Goal: Task Accomplishment & Management: Manage account settings

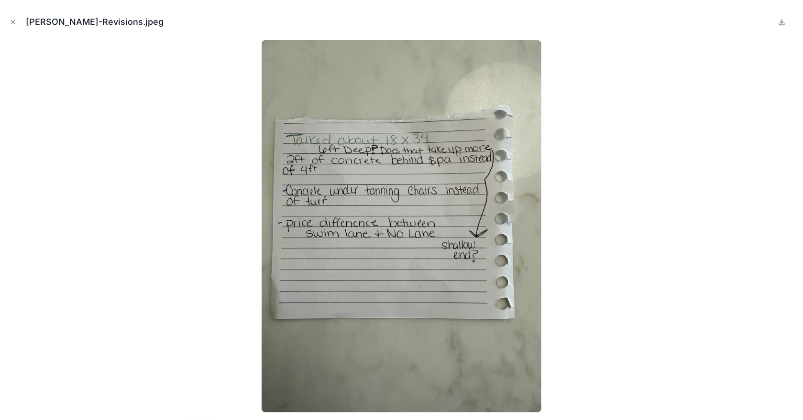
click at [11, 21] on icon "Close modal" at bounding box center [13, 22] width 7 height 7
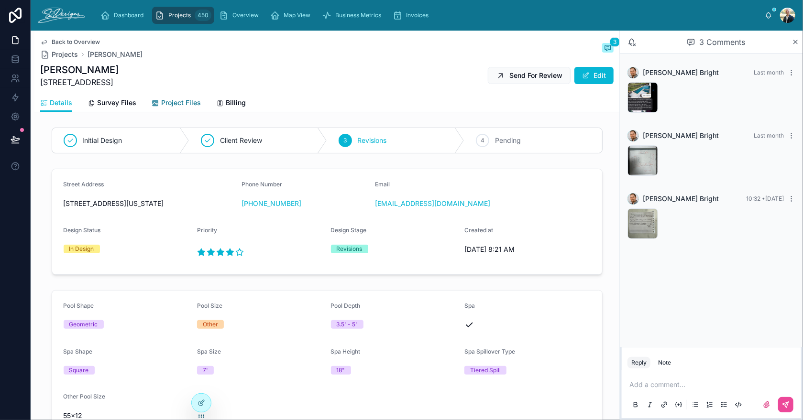
click at [177, 104] on span "Project Files" at bounding box center [181, 103] width 40 height 10
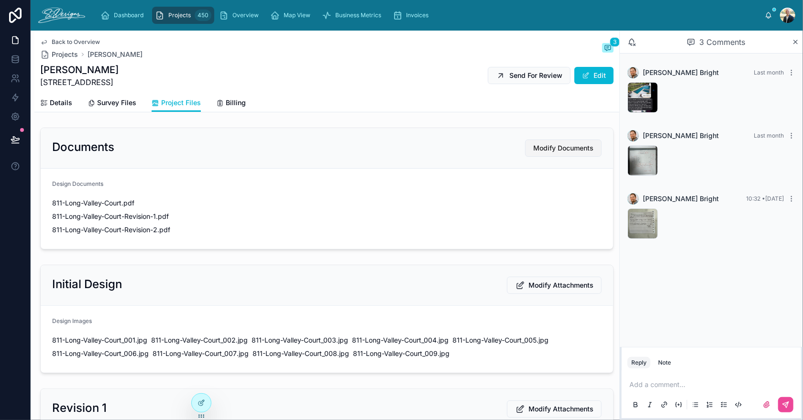
click at [545, 150] on span "Modify Documents" at bounding box center [563, 148] width 60 height 10
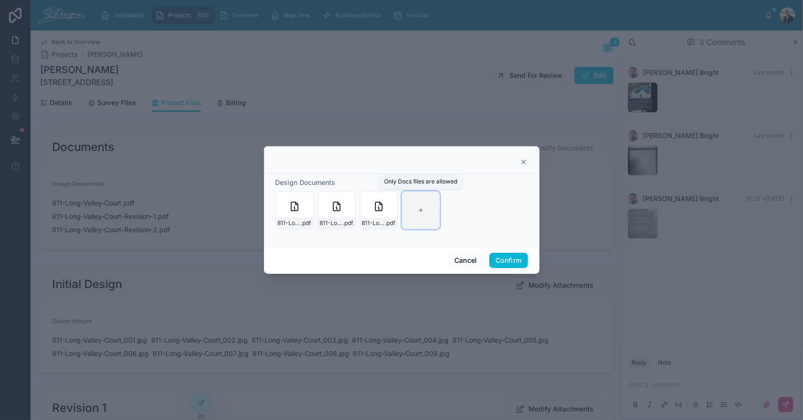
click at [419, 209] on icon at bounding box center [421, 210] width 7 height 7
type input "**********"
click at [507, 265] on button "Confirm" at bounding box center [508, 260] width 38 height 15
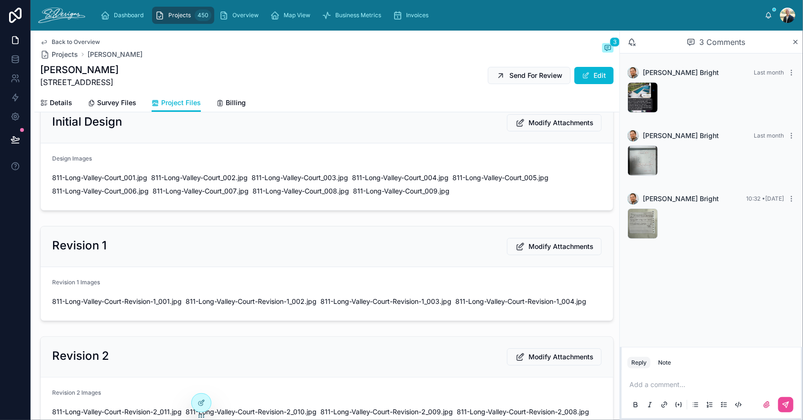
scroll to position [382, 0]
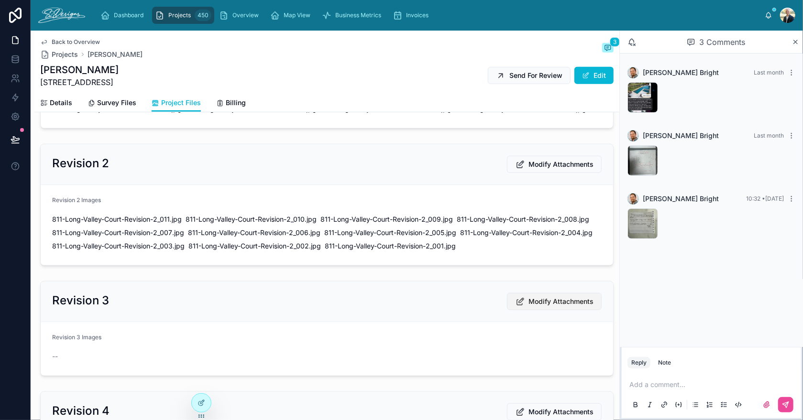
click at [531, 307] on span "Modify Attachments" at bounding box center [560, 302] width 65 height 10
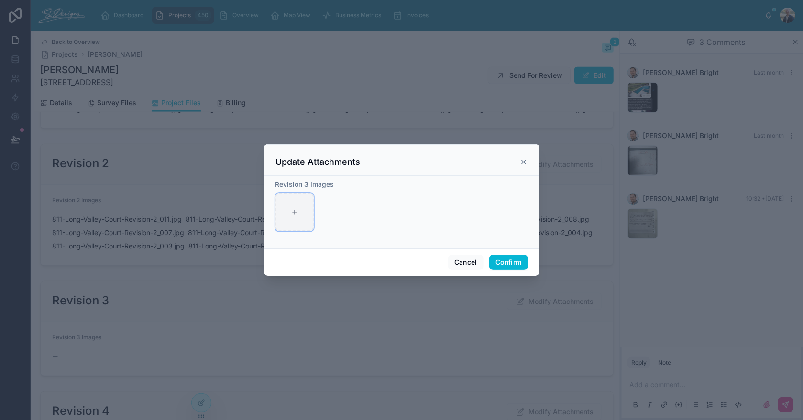
click at [297, 214] on icon at bounding box center [294, 212] width 7 height 7
type input "**********"
click at [506, 261] on button "Confirm" at bounding box center [508, 262] width 38 height 15
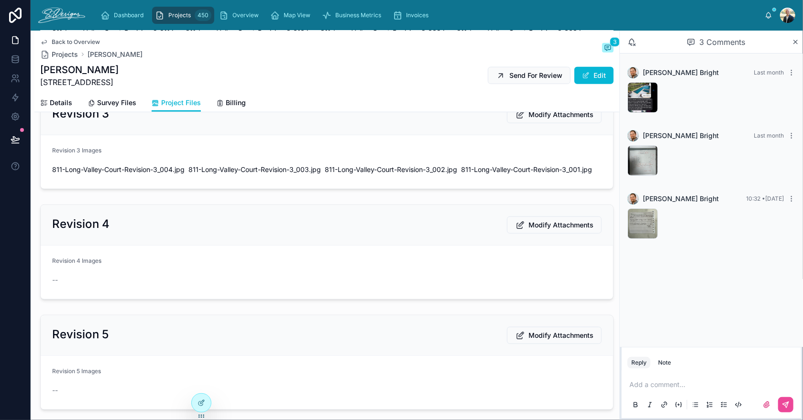
scroll to position [573, 0]
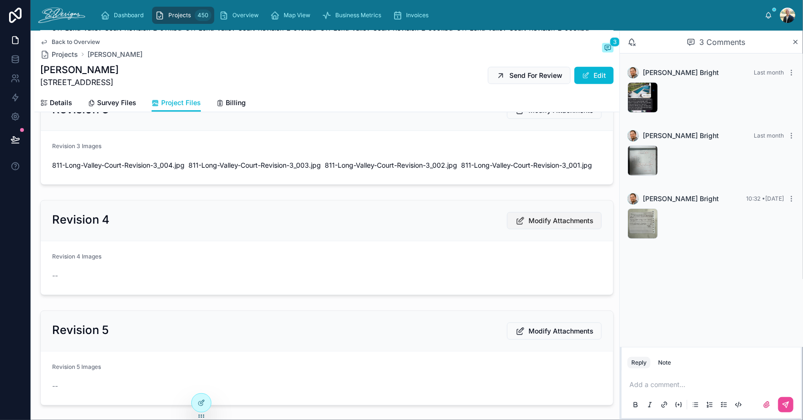
click at [537, 226] on span "Modify Attachments" at bounding box center [560, 221] width 65 height 10
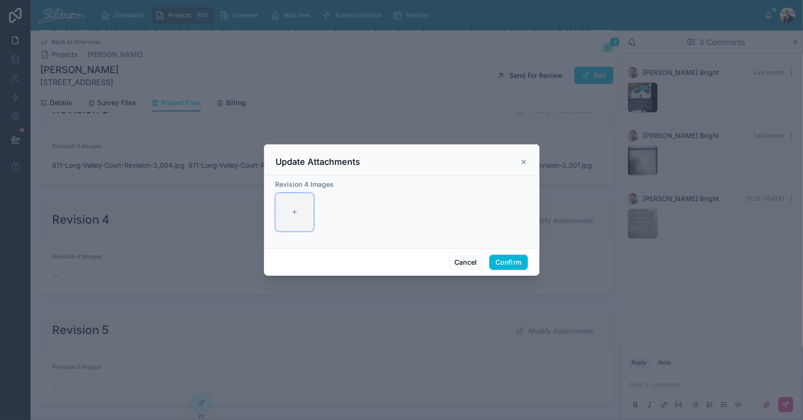
click at [306, 215] on div at bounding box center [294, 212] width 38 height 38
type input "**********"
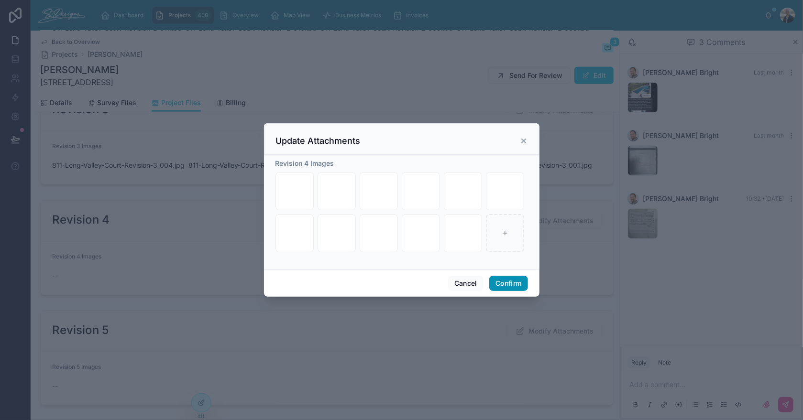
click at [500, 286] on button "Confirm" at bounding box center [508, 283] width 38 height 15
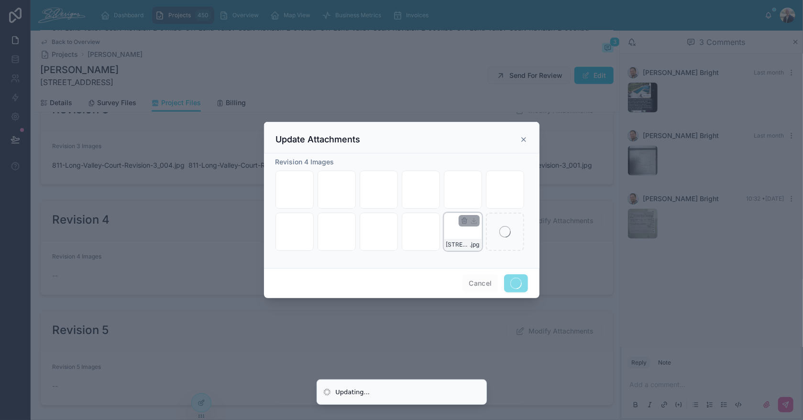
click at [465, 238] on div "[STREET_ADDRESS] Revision 3_001 .jpg" at bounding box center [463, 232] width 38 height 38
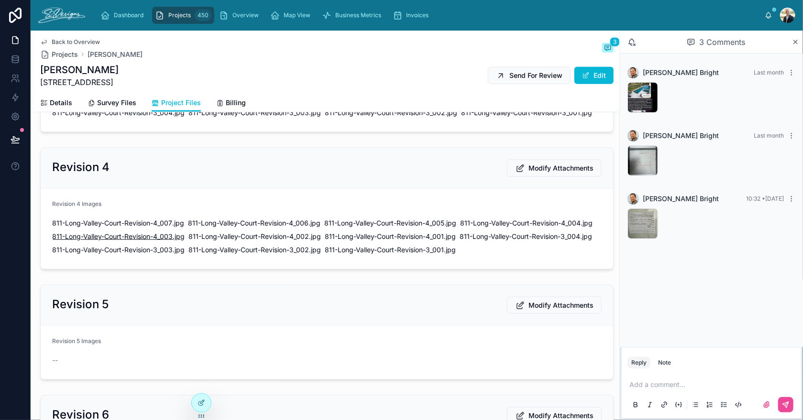
scroll to position [622, 0]
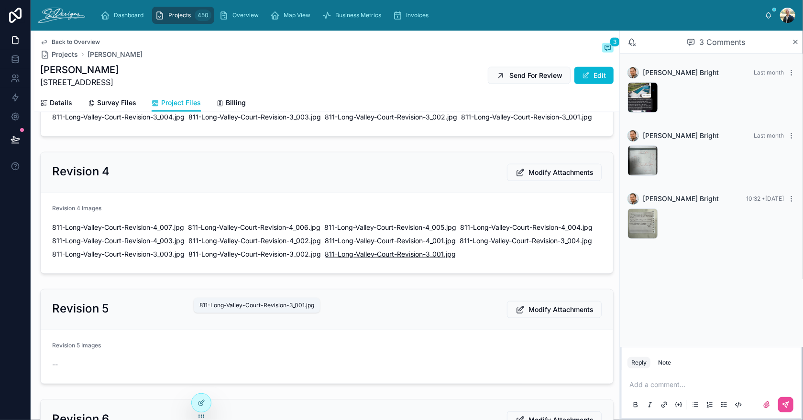
click at [325, 259] on span "811-Long-Valley-Court-Revision-3_001" at bounding box center [384, 255] width 119 height 10
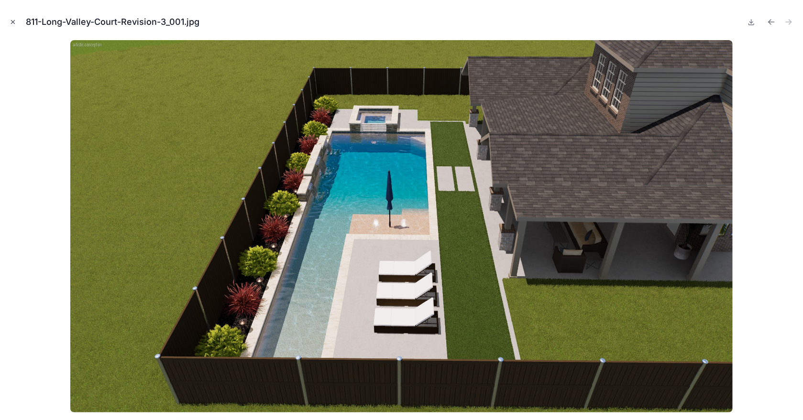
click at [11, 21] on icon "Close modal" at bounding box center [12, 22] width 3 height 3
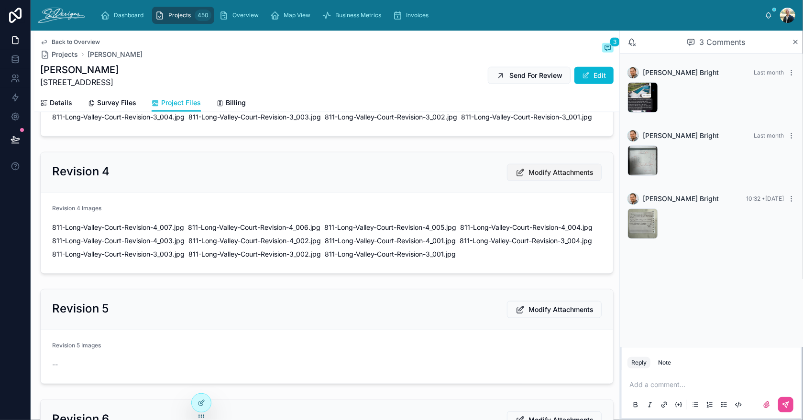
click at [535, 177] on span "Modify Attachments" at bounding box center [560, 173] width 65 height 10
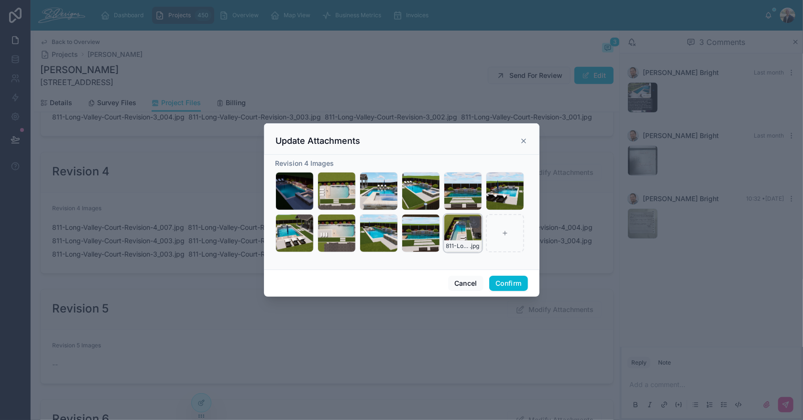
click at [465, 222] on icon "button" at bounding box center [465, 223] width 8 height 8
click at [484, 206] on icon "button" at bounding box center [485, 205] width 8 height 8
click at [423, 221] on icon "button" at bounding box center [421, 221] width 5 height 0
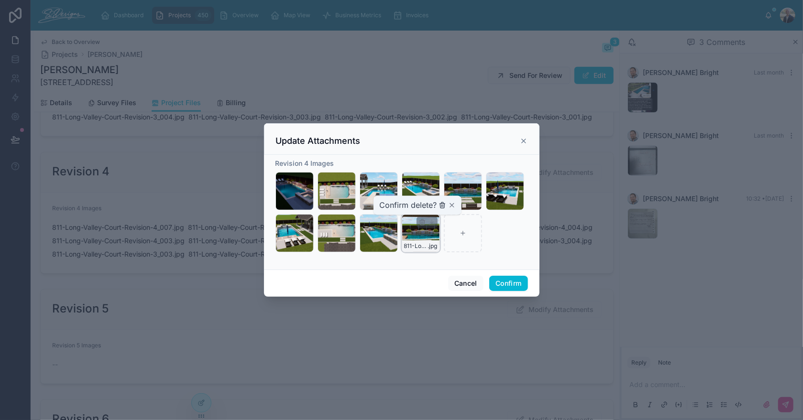
click at [442, 204] on icon "button" at bounding box center [443, 205] width 8 height 8
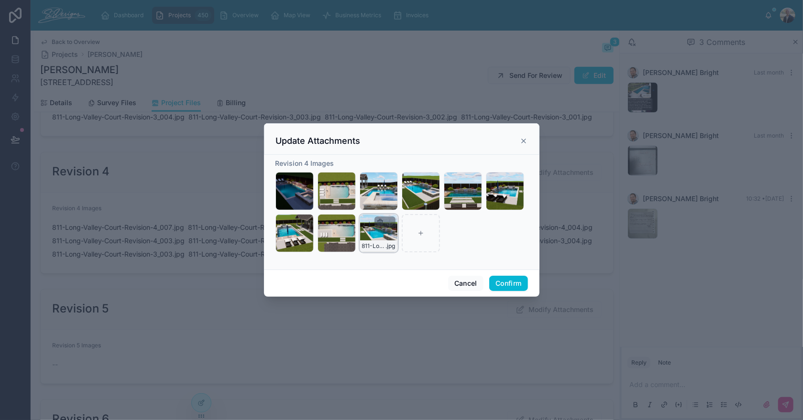
click at [379, 222] on icon "button" at bounding box center [380, 223] width 8 height 8
click at [397, 204] on icon "button" at bounding box center [400, 205] width 8 height 8
click at [339, 220] on icon "button" at bounding box center [338, 220] width 2 height 1
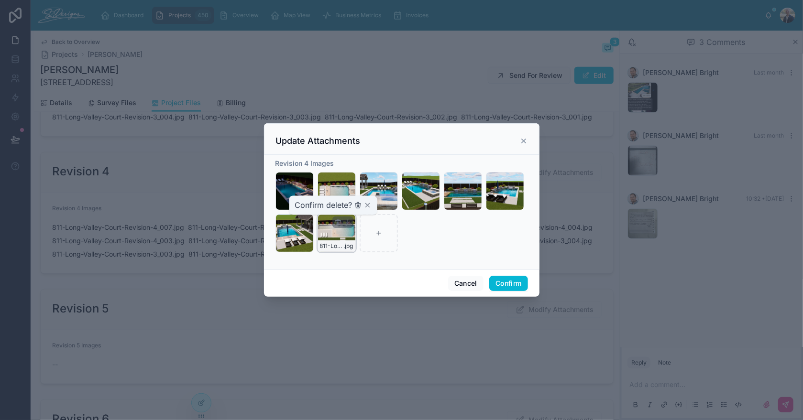
click at [359, 207] on icon "button" at bounding box center [359, 206] width 0 height 2
click at [496, 281] on button "Confirm" at bounding box center [508, 283] width 38 height 15
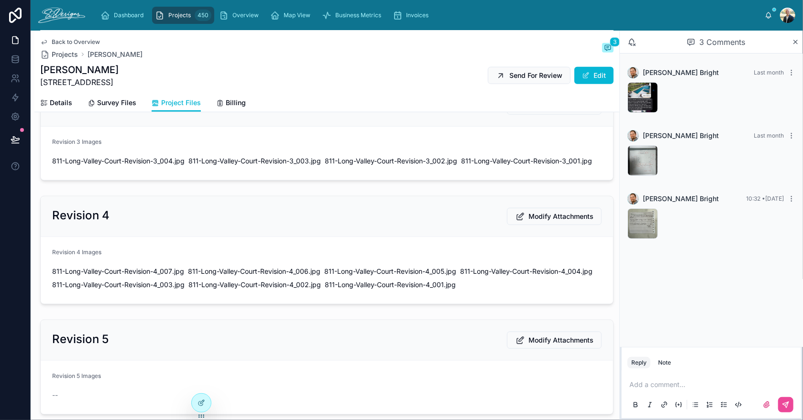
scroll to position [573, 0]
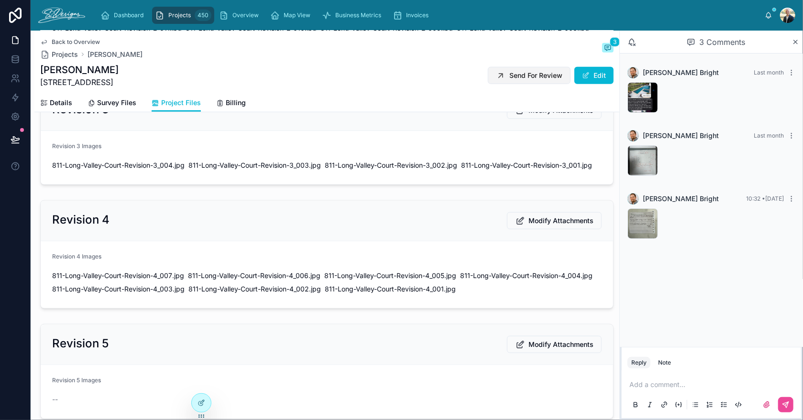
click at [509, 76] on span "Send For Review" at bounding box center [535, 76] width 53 height 10
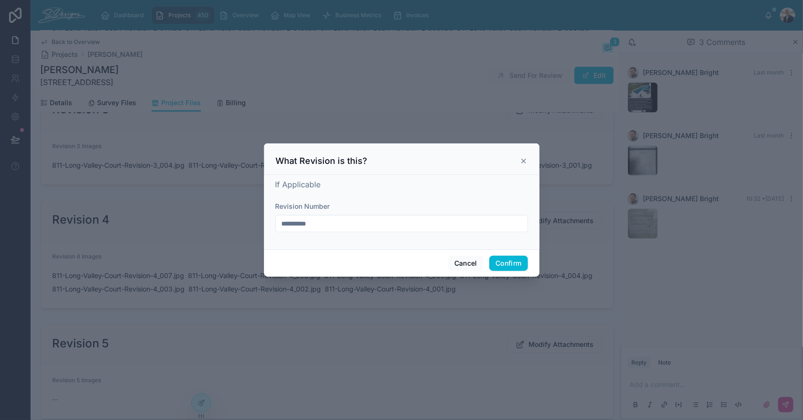
click at [351, 222] on input "**********" at bounding box center [402, 223] width 252 height 13
type input "**********"
click at [505, 263] on button "Confirm" at bounding box center [508, 263] width 38 height 15
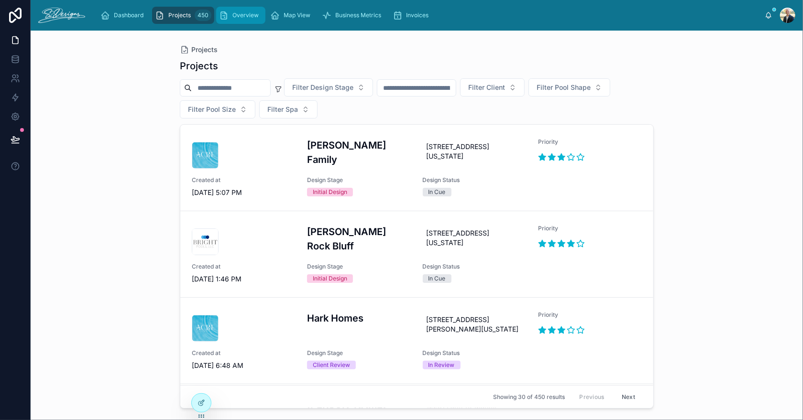
click at [241, 13] on span "Overview" at bounding box center [245, 15] width 26 height 8
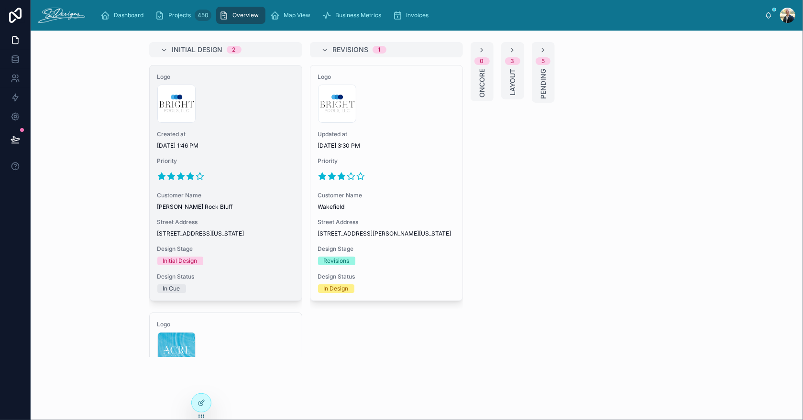
click at [241, 198] on span "Customer Name" at bounding box center [225, 196] width 137 height 8
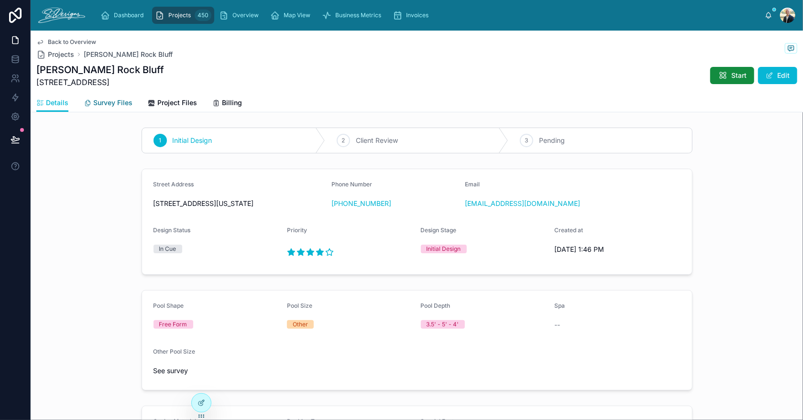
click at [103, 103] on span "Survey Files" at bounding box center [112, 103] width 39 height 10
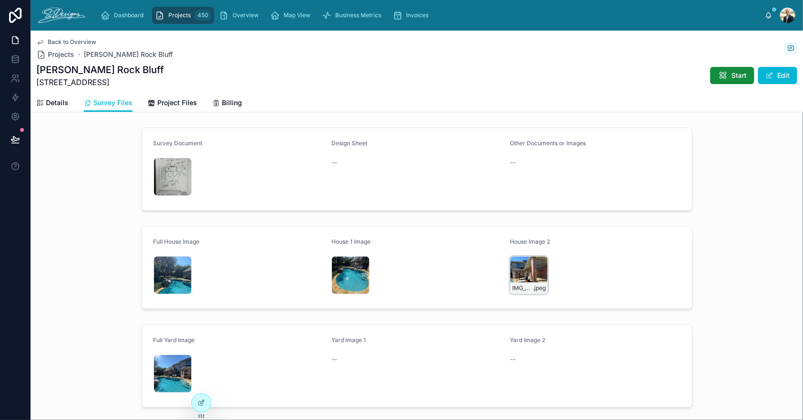
click at [511, 266] on div "IMG_3011 .jpeg" at bounding box center [529, 275] width 38 height 38
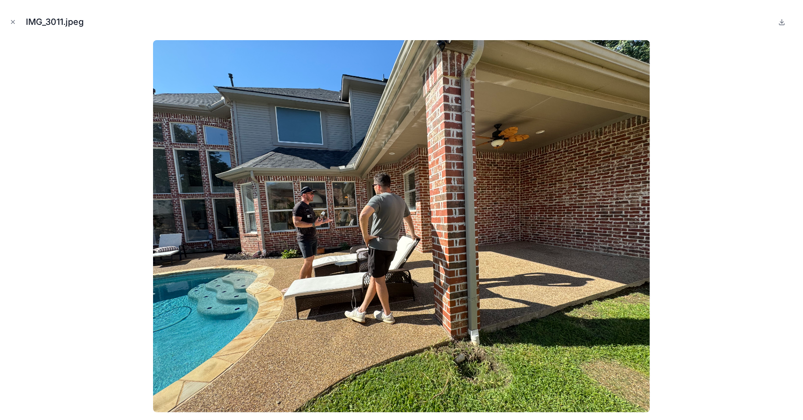
click at [297, 220] on img at bounding box center [401, 226] width 497 height 373
click at [14, 22] on icon "Close modal" at bounding box center [13, 22] width 7 height 7
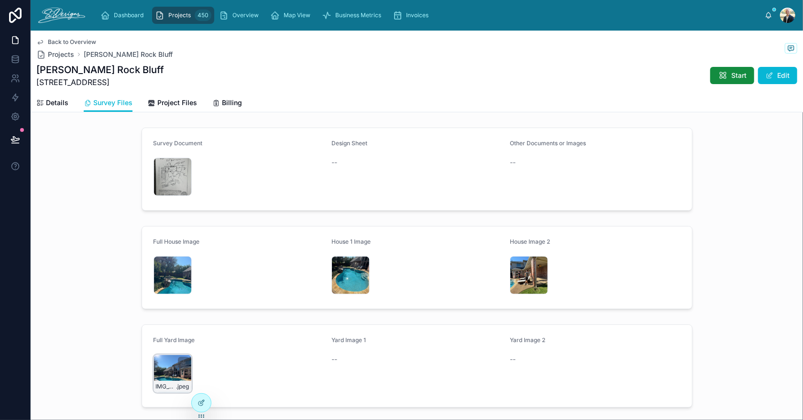
click at [157, 367] on div "IMG_3009 .jpeg" at bounding box center [173, 374] width 38 height 38
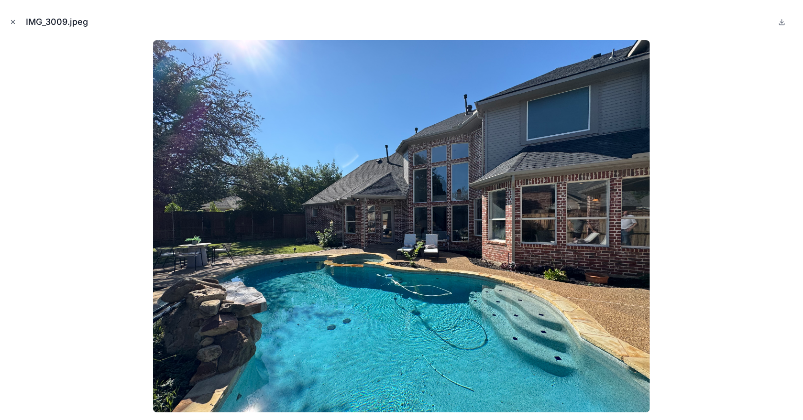
click at [13, 23] on icon "Close modal" at bounding box center [13, 22] width 7 height 7
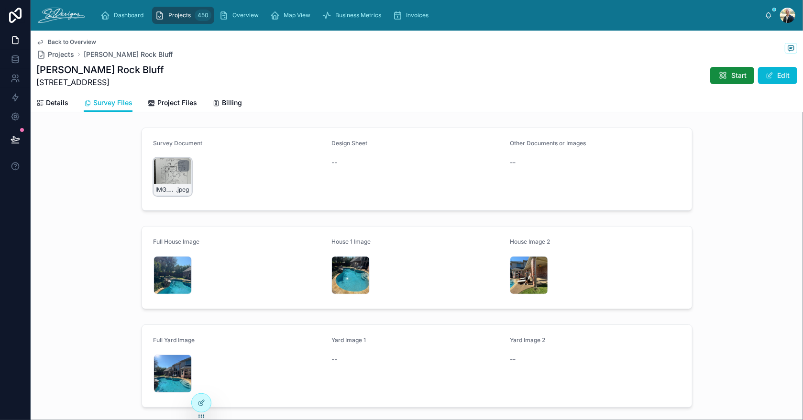
click at [155, 181] on div "IMG_3044 .jpeg" at bounding box center [173, 177] width 38 height 38
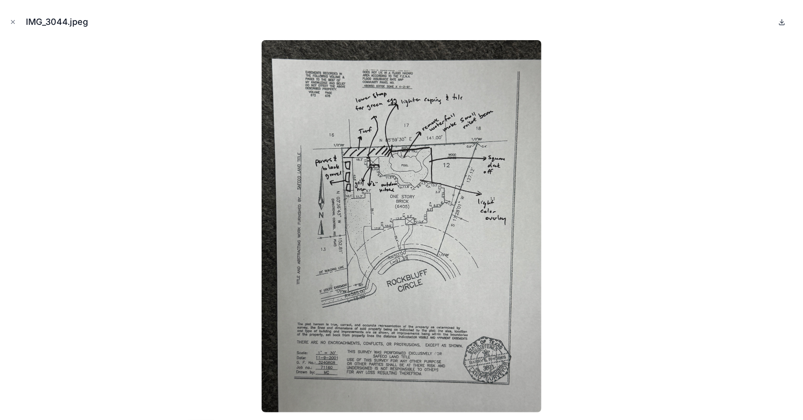
click at [781, 22] on icon at bounding box center [782, 22] width 3 height 1
click at [12, 21] on icon "Close modal" at bounding box center [13, 22] width 7 height 7
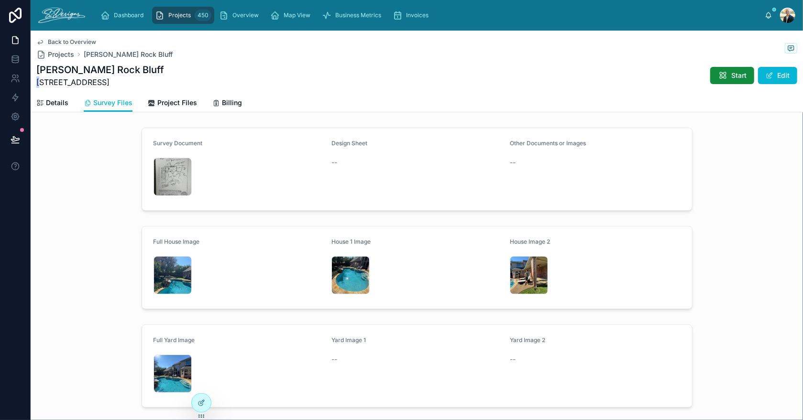
drag, startPoint x: 37, startPoint y: 81, endPoint x: 43, endPoint y: 83, distance: 6.0
click at [43, 83] on span "[STREET_ADDRESS]" at bounding box center [100, 82] width 128 height 11
click at [731, 77] on span "Start" at bounding box center [738, 76] width 15 height 10
drag, startPoint x: 113, startPoint y: 82, endPoint x: 34, endPoint y: 87, distance: 79.5
click at [33, 88] on div "Back to Overview Projects [PERSON_NAME] Rock Bluff [PERSON_NAME] [GEOGRAPHIC_DA…" at bounding box center [417, 72] width 772 height 82
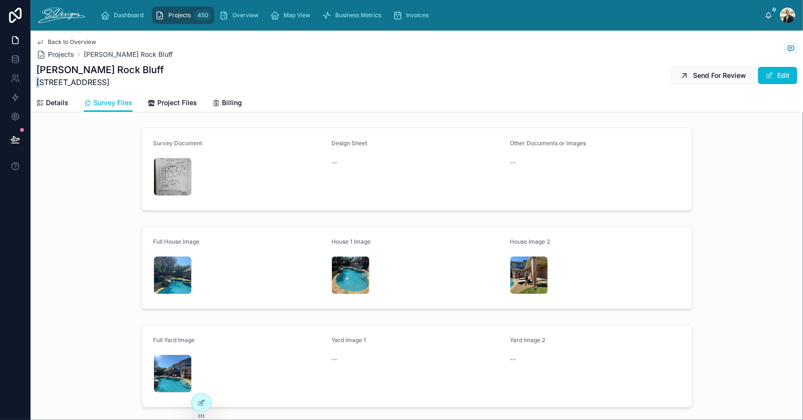
copy span "[STREET_ADDRESS]"
click at [60, 108] on link "Details" at bounding box center [52, 103] width 32 height 19
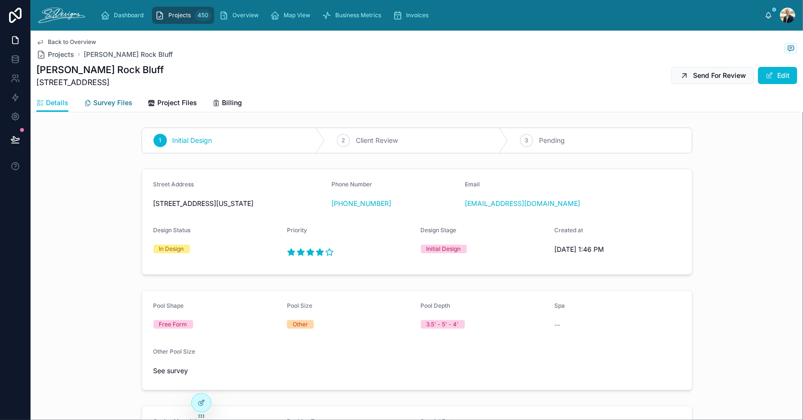
click at [111, 100] on span "Survey Files" at bounding box center [112, 103] width 39 height 10
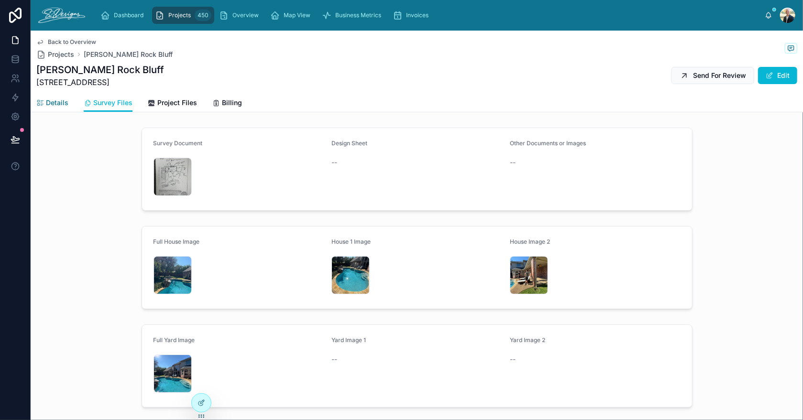
drag, startPoint x: 64, startPoint y: 103, endPoint x: 72, endPoint y: 105, distance: 8.4
click at [63, 103] on span "Details" at bounding box center [57, 103] width 22 height 10
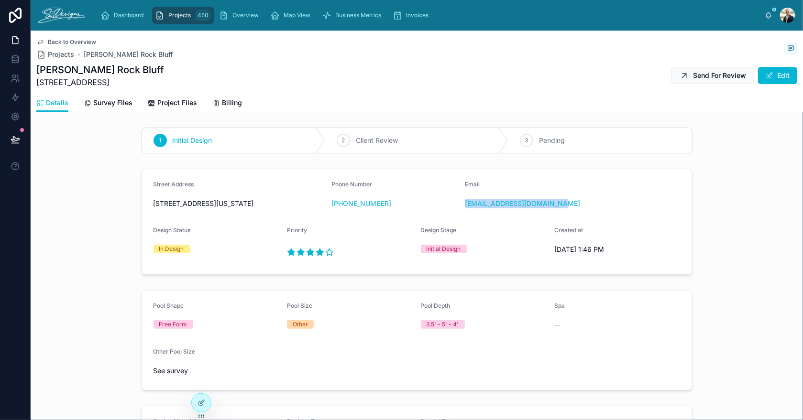
drag, startPoint x: 566, startPoint y: 206, endPoint x: 460, endPoint y: 209, distance: 106.7
click at [460, 209] on form "Street Address [STREET_ADDRESS][US_STATE] Phone Number [PHONE_NUMBER] Email [EM…" at bounding box center [417, 221] width 550 height 105
copy link "[EMAIL_ADDRESS][DOMAIN_NAME]"
drag, startPoint x: 391, startPoint y: 206, endPoint x: 337, endPoint y: 208, distance: 54.1
click at [337, 208] on div "[PHONE_NUMBER]" at bounding box center [394, 204] width 126 height 10
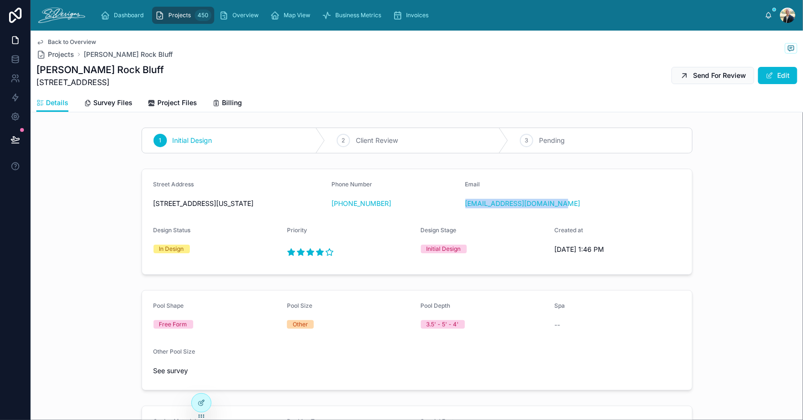
copy link "[PHONE_NUMBER]"
drag, startPoint x: 114, startPoint y: 71, endPoint x: 35, endPoint y: 72, distance: 78.4
click at [35, 72] on div "Back to Overview Projects [PERSON_NAME] Rock Bluff [PERSON_NAME][GEOGRAPHIC_DAT…" at bounding box center [417, 72] width 772 height 82
copy h1 "[PERSON_NAME] Rock Bluff"
click at [113, 97] on link "Survey Files" at bounding box center [108, 103] width 49 height 19
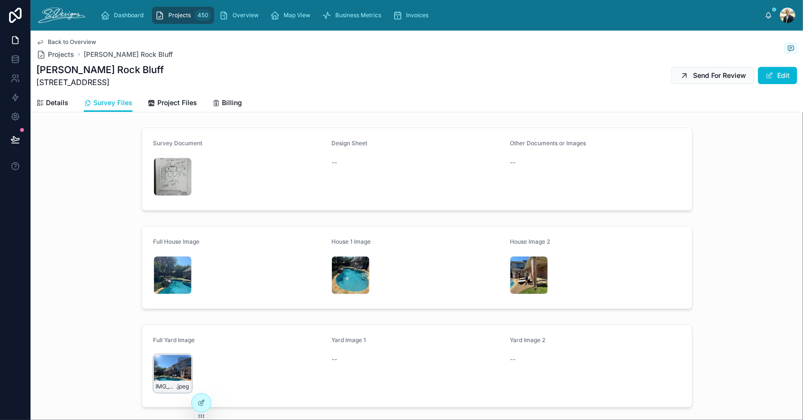
click at [157, 365] on div "IMG_3009 .jpeg" at bounding box center [173, 374] width 38 height 38
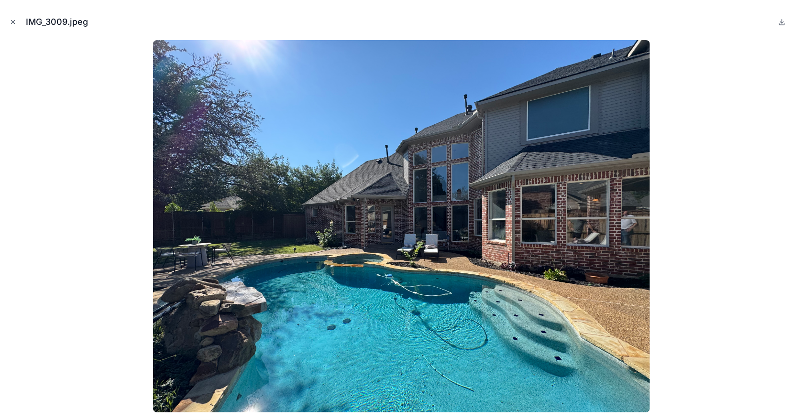
click at [10, 22] on icon "Close modal" at bounding box center [13, 22] width 7 height 7
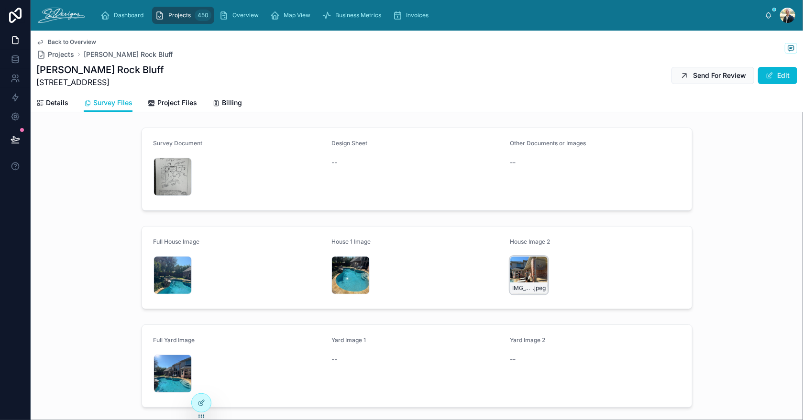
click at [514, 267] on div "IMG_3011 .jpeg" at bounding box center [529, 275] width 38 height 38
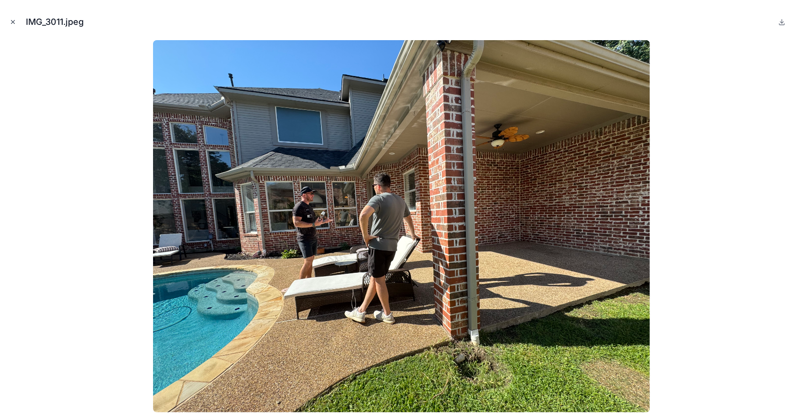
click at [10, 19] on icon "Close modal" at bounding box center [13, 22] width 7 height 7
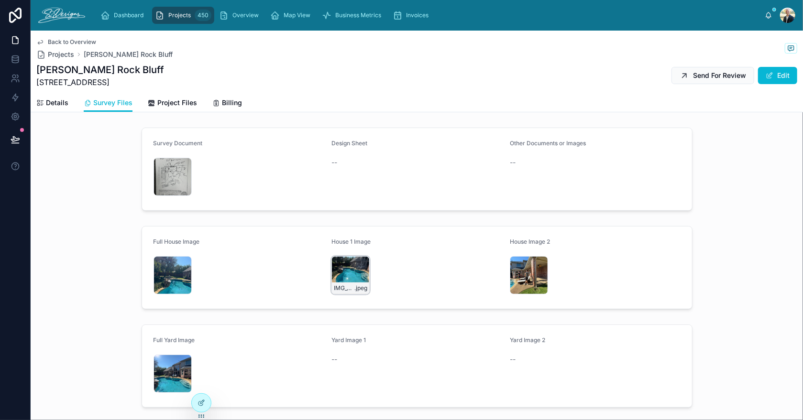
click at [342, 264] on div "IMG_3007 .jpeg" at bounding box center [350, 275] width 38 height 38
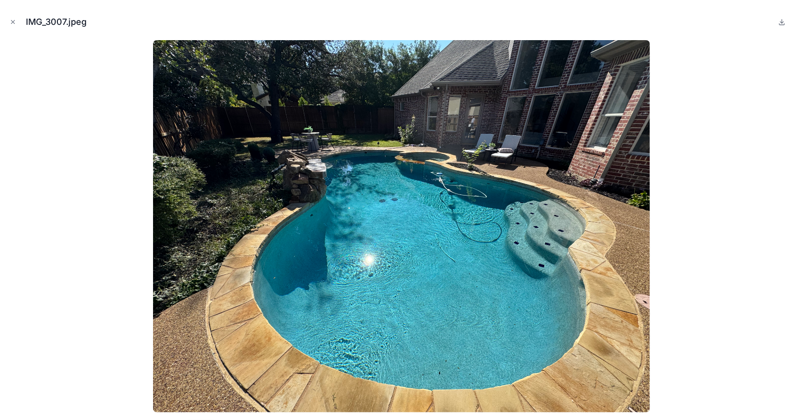
click at [15, 20] on icon "Close modal" at bounding box center [13, 22] width 7 height 7
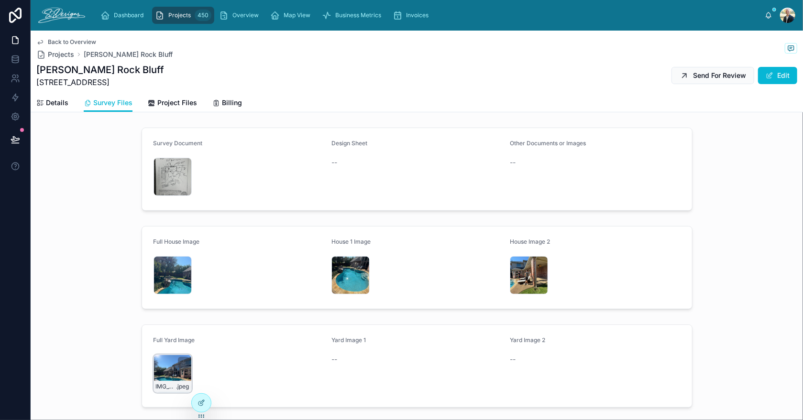
click at [160, 374] on div "IMG_3009 .jpeg" at bounding box center [173, 374] width 38 height 38
